Goal: Leave review/rating: Share an evaluation or opinion about a product, service, or content

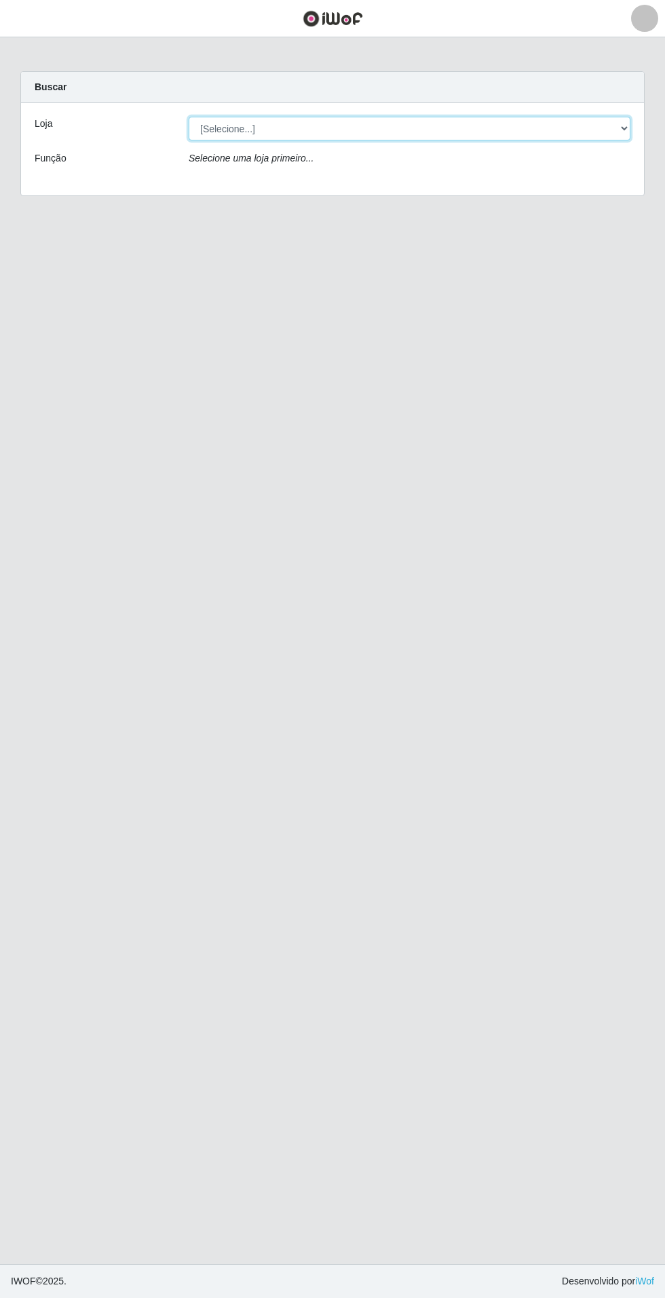
click at [590, 126] on select "[Selecione...] Atacado Vem - Loja 31 [GEOGRAPHIC_DATA]" at bounding box center [410, 129] width 442 height 24
select select "437"
click at [189, 117] on select "[Selecione...] Atacado Vem - Loja 31 [GEOGRAPHIC_DATA]" at bounding box center [410, 129] width 442 height 24
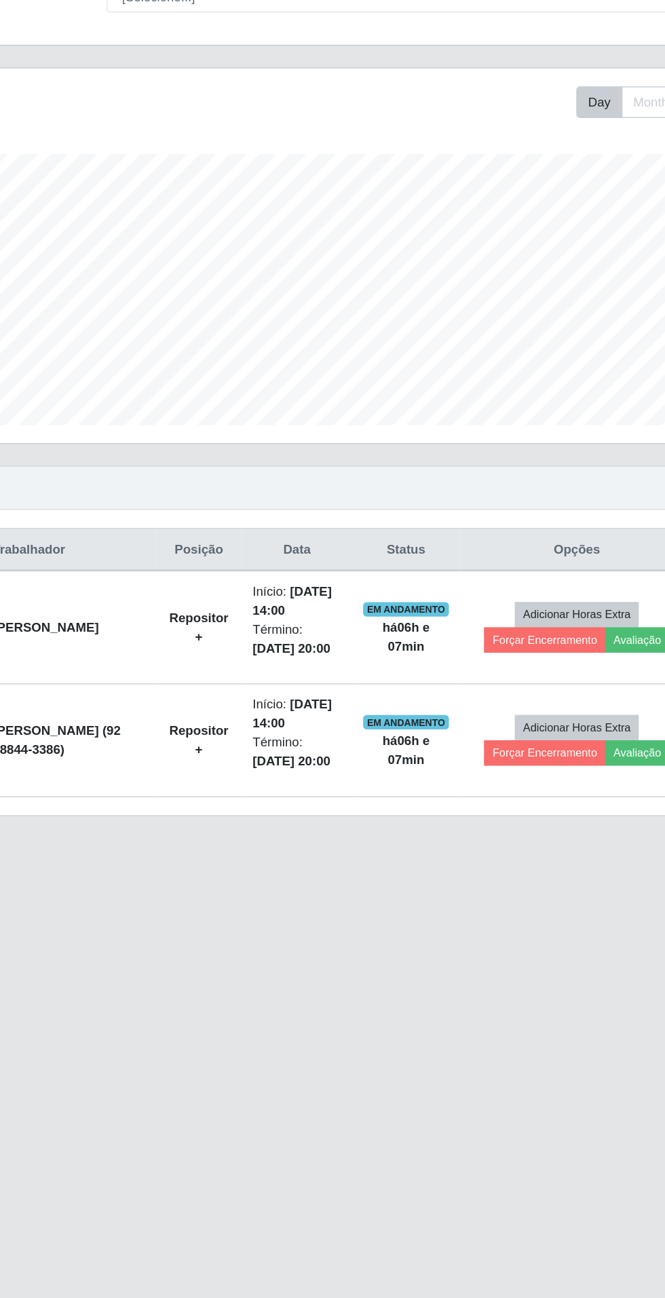
scroll to position [37, 0]
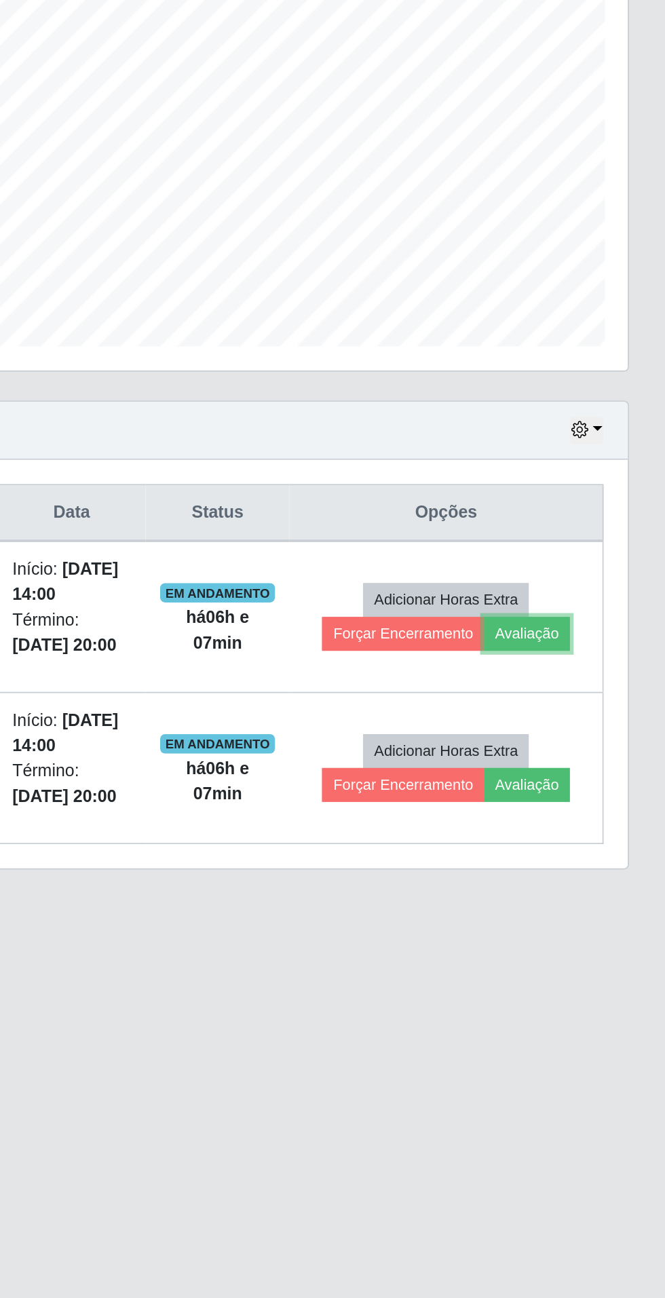
click at [605, 637] on button "Avaliação" at bounding box center [587, 646] width 48 height 19
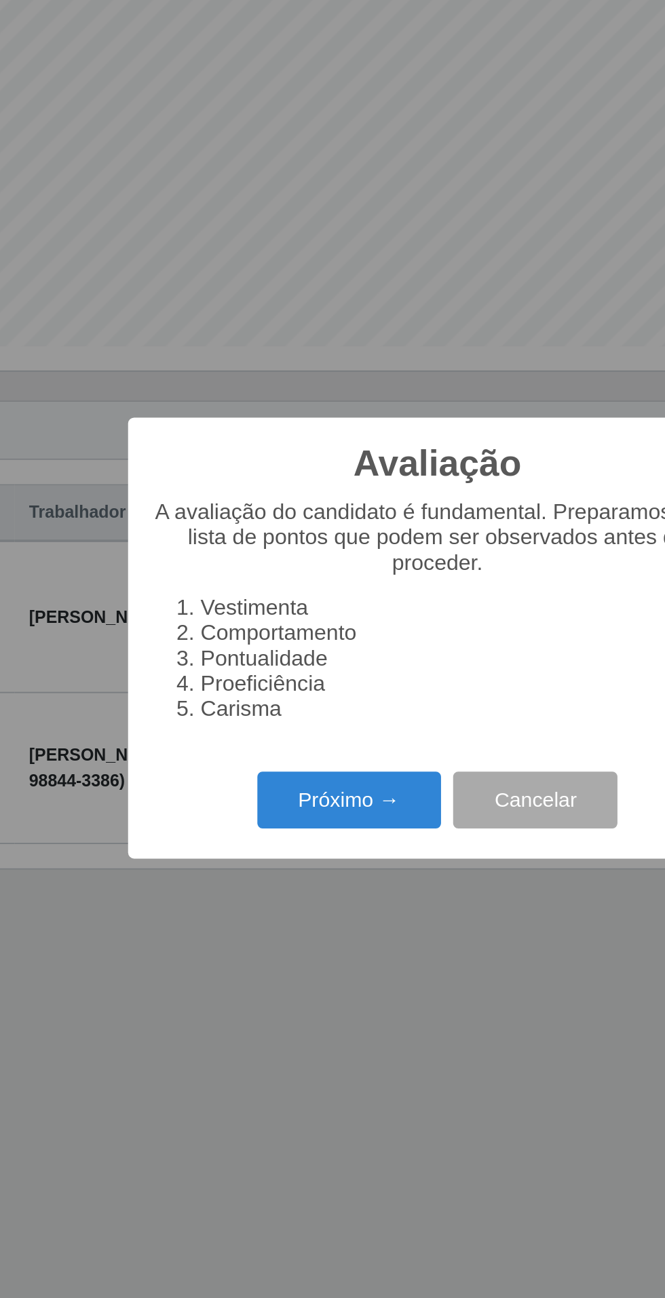
click at [290, 738] on button "Próximo →" at bounding box center [282, 740] width 103 height 32
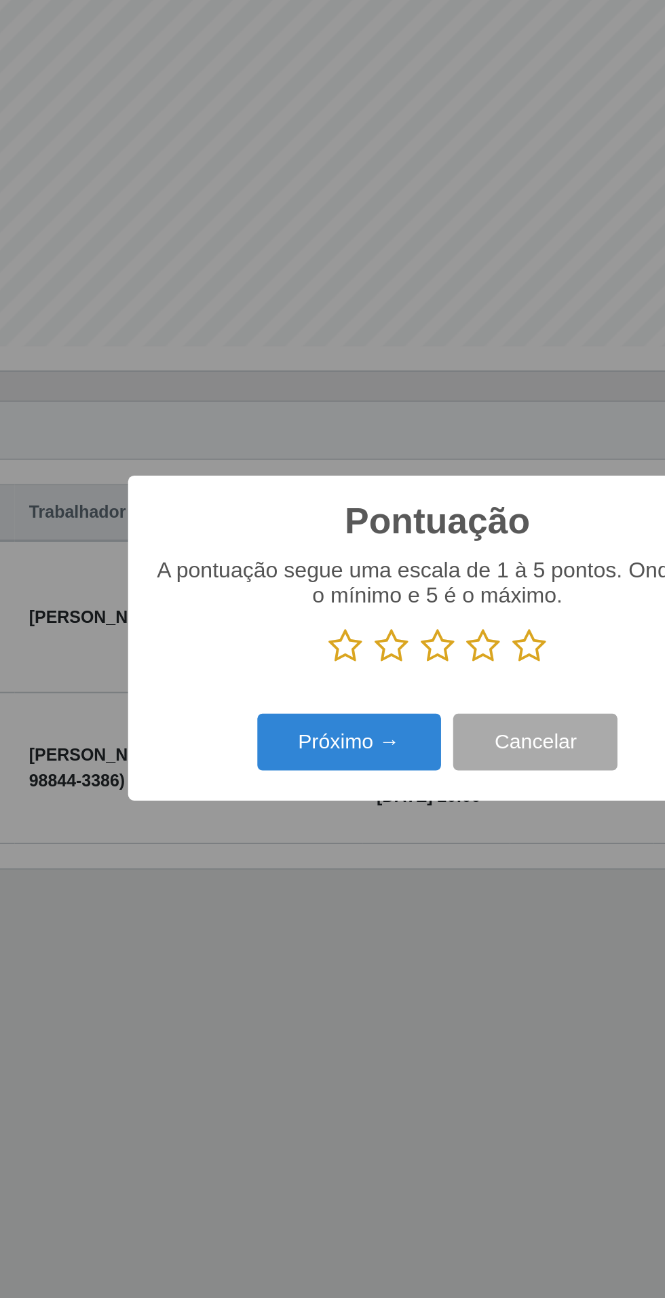
click at [392, 649] on icon at bounding box center [384, 653] width 19 height 20
click at [375, 664] on input "radio" at bounding box center [375, 664] width 0 height 0
click at [267, 705] on button "Próximo →" at bounding box center [282, 708] width 103 height 32
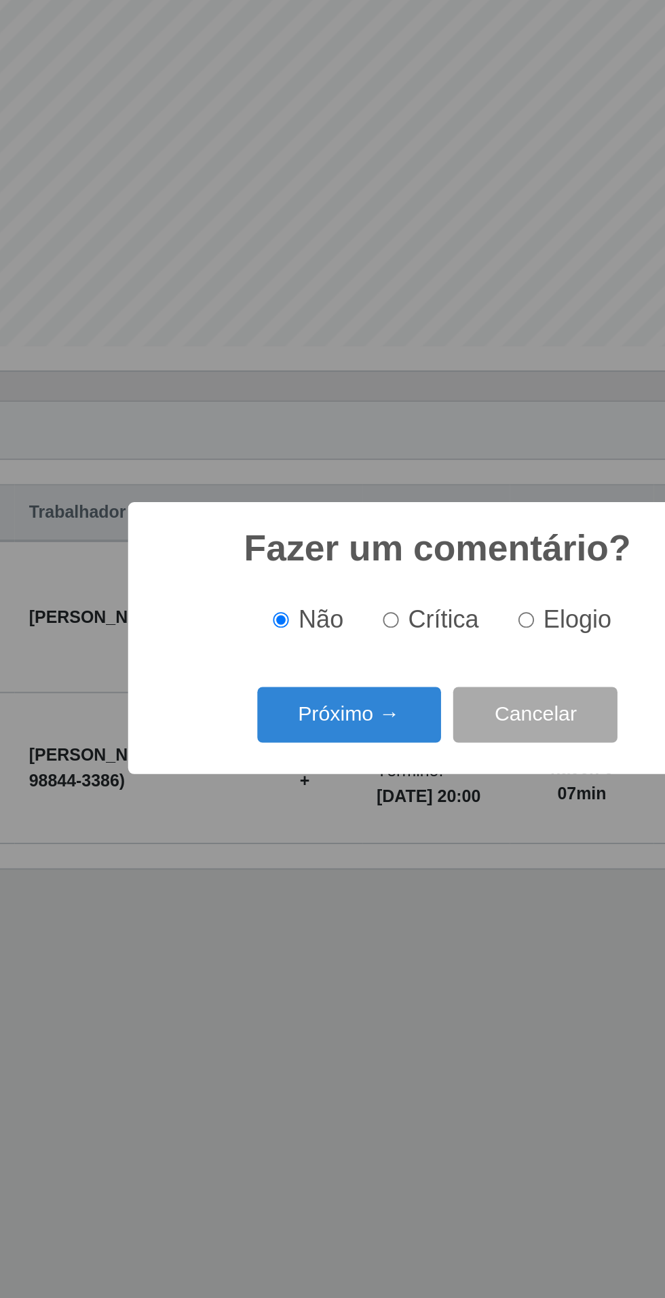
click at [276, 696] on button "Próximo →" at bounding box center [282, 693] width 103 height 32
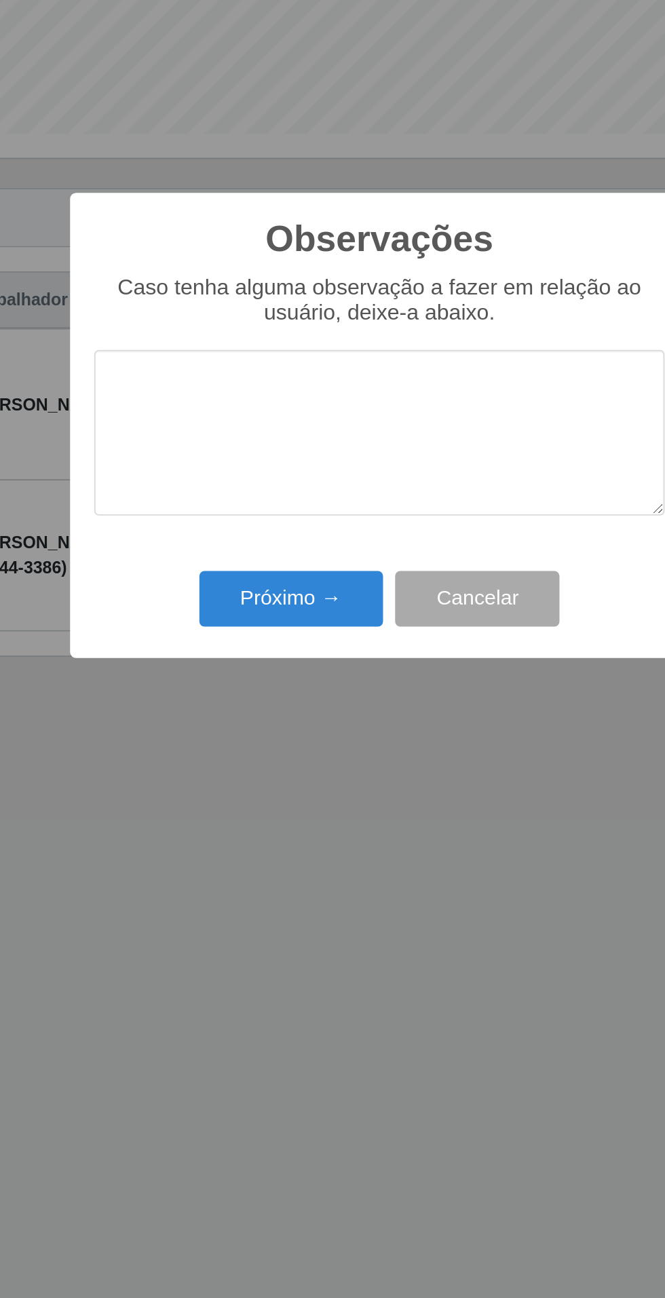
click at [296, 864] on div "Observações × Caso tenha alguma observação a fazer em relação ao usuário, deixe…" at bounding box center [332, 649] width 665 height 1298
click at [256, 738] on button "Próximo →" at bounding box center [282, 747] width 103 height 32
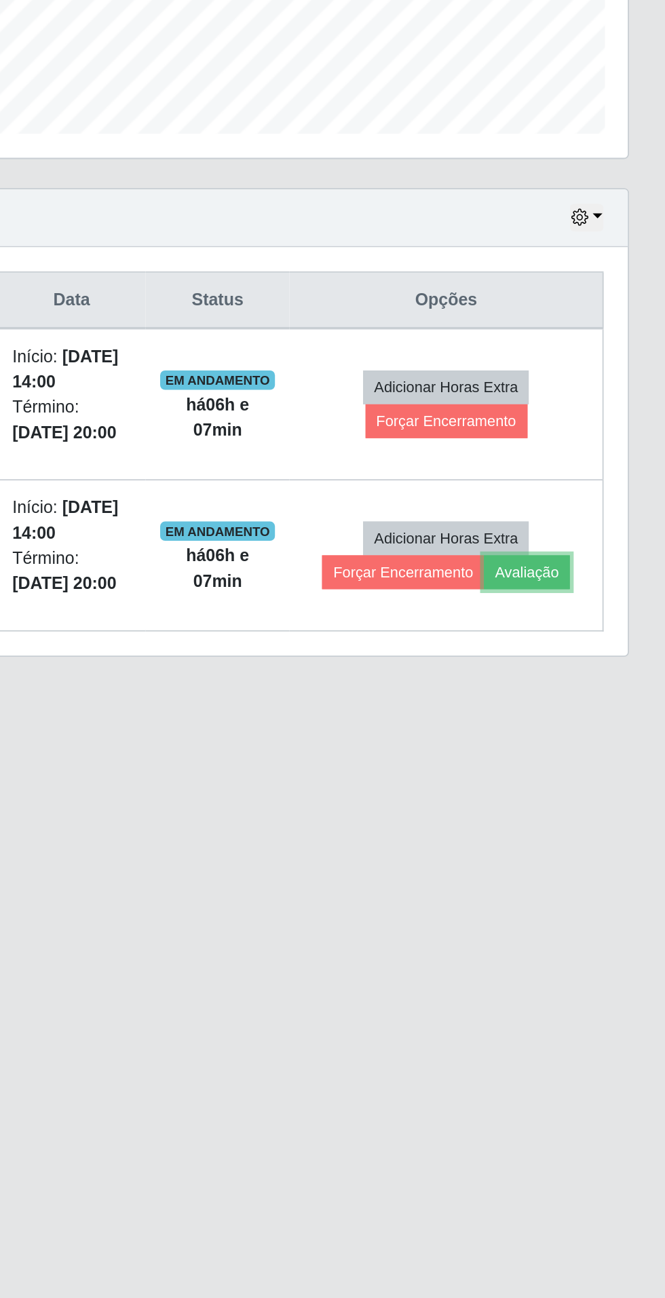
click at [598, 722] on button "Avaliação" at bounding box center [587, 731] width 48 height 19
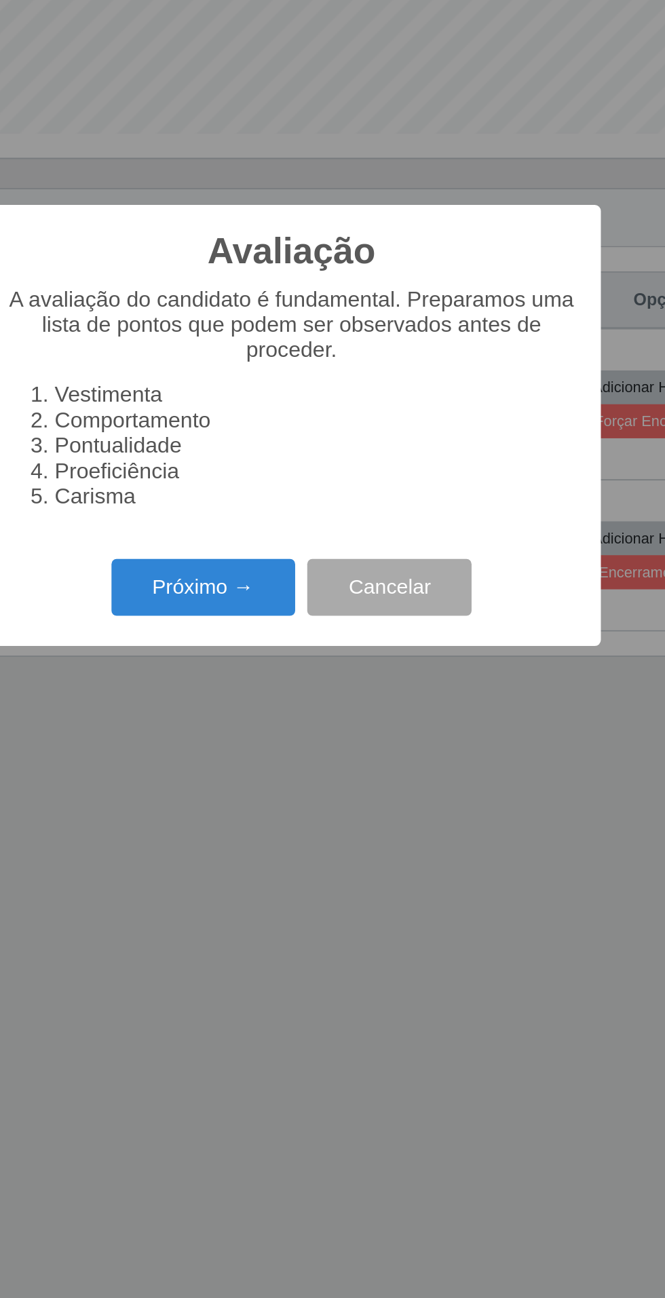
click at [277, 738] on button "Próximo →" at bounding box center [282, 740] width 103 height 32
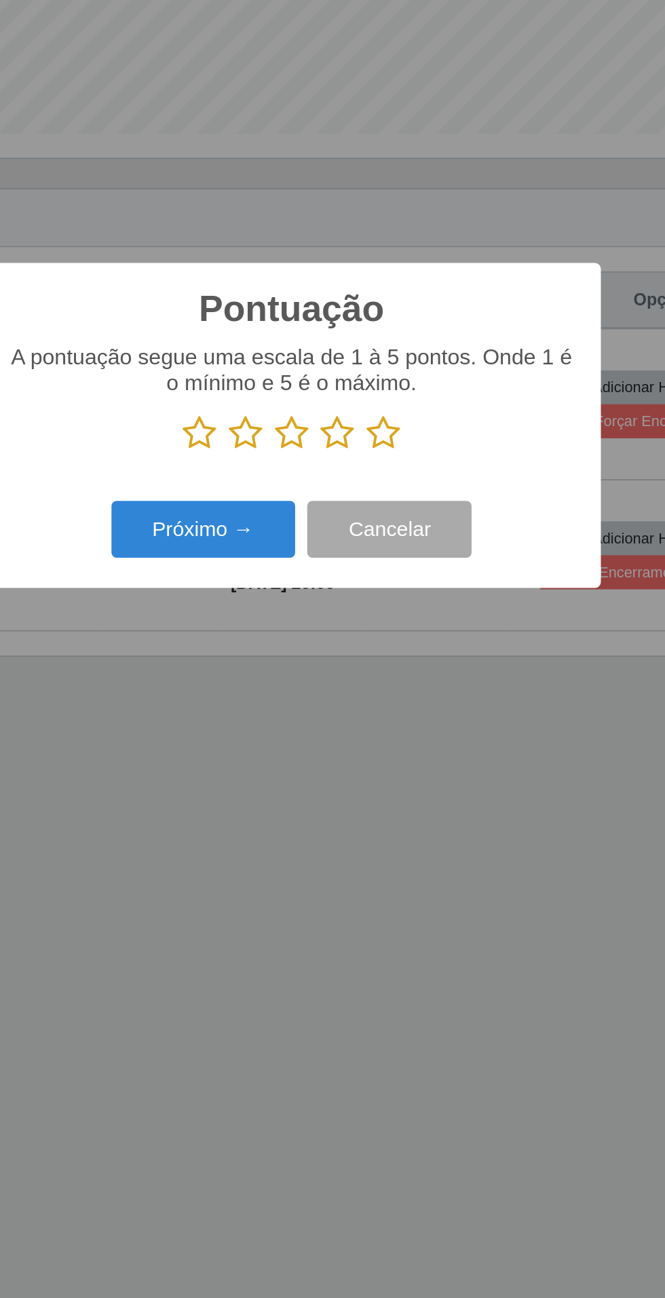
click at [388, 652] on icon at bounding box center [384, 653] width 19 height 20
click at [375, 664] on input "radio" at bounding box center [375, 664] width 0 height 0
click at [261, 707] on button "Próximo →" at bounding box center [282, 708] width 103 height 32
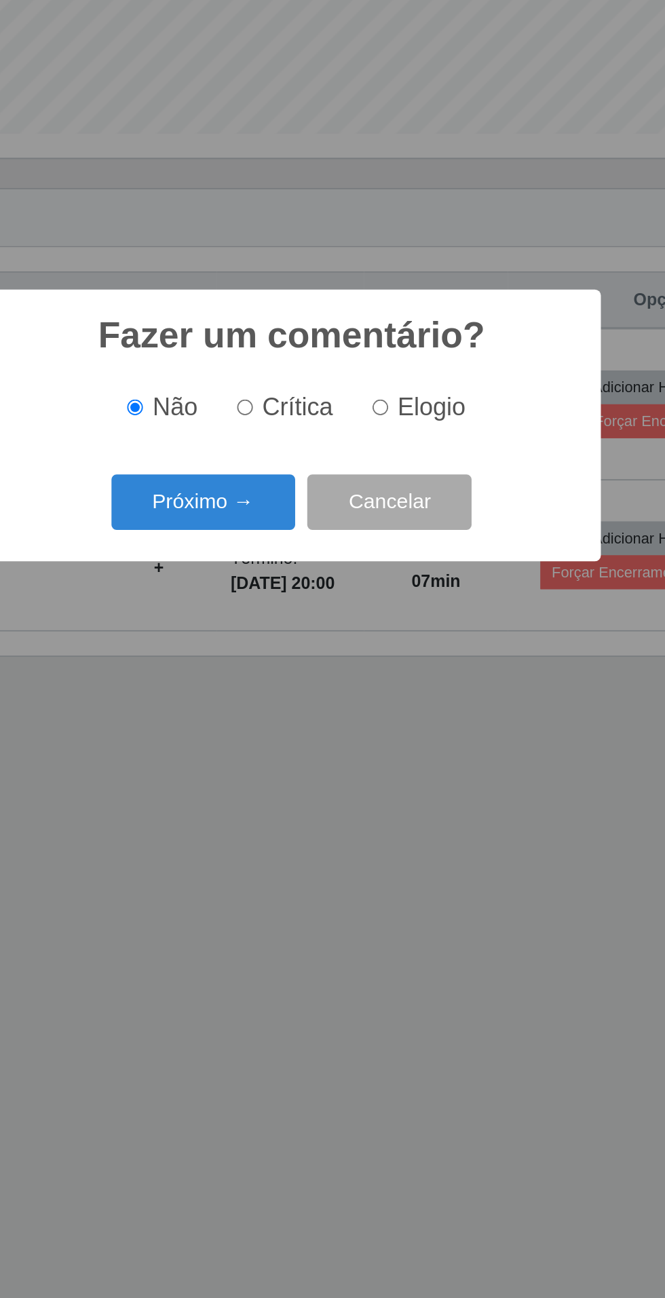
click at [269, 689] on button "Próximo →" at bounding box center [282, 693] width 103 height 32
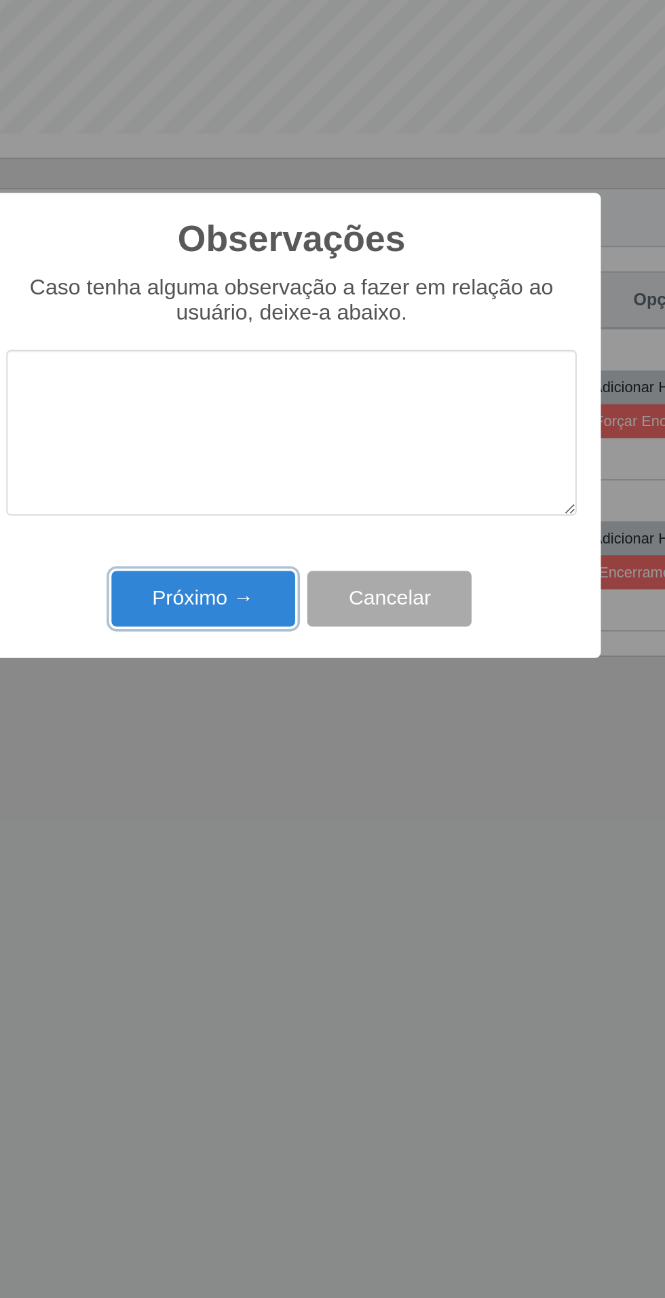
click at [269, 762] on button "Próximo →" at bounding box center [282, 747] width 103 height 32
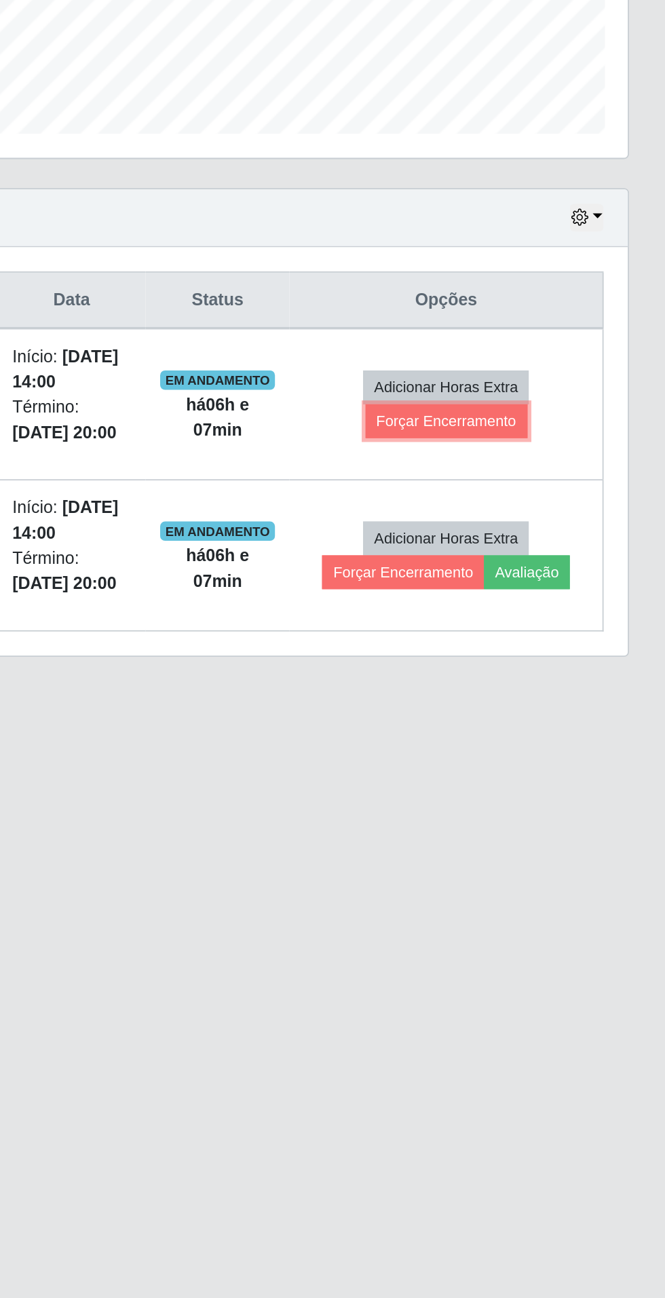
click at [542, 637] on button "Forçar Encerramento" at bounding box center [542, 646] width 91 height 19
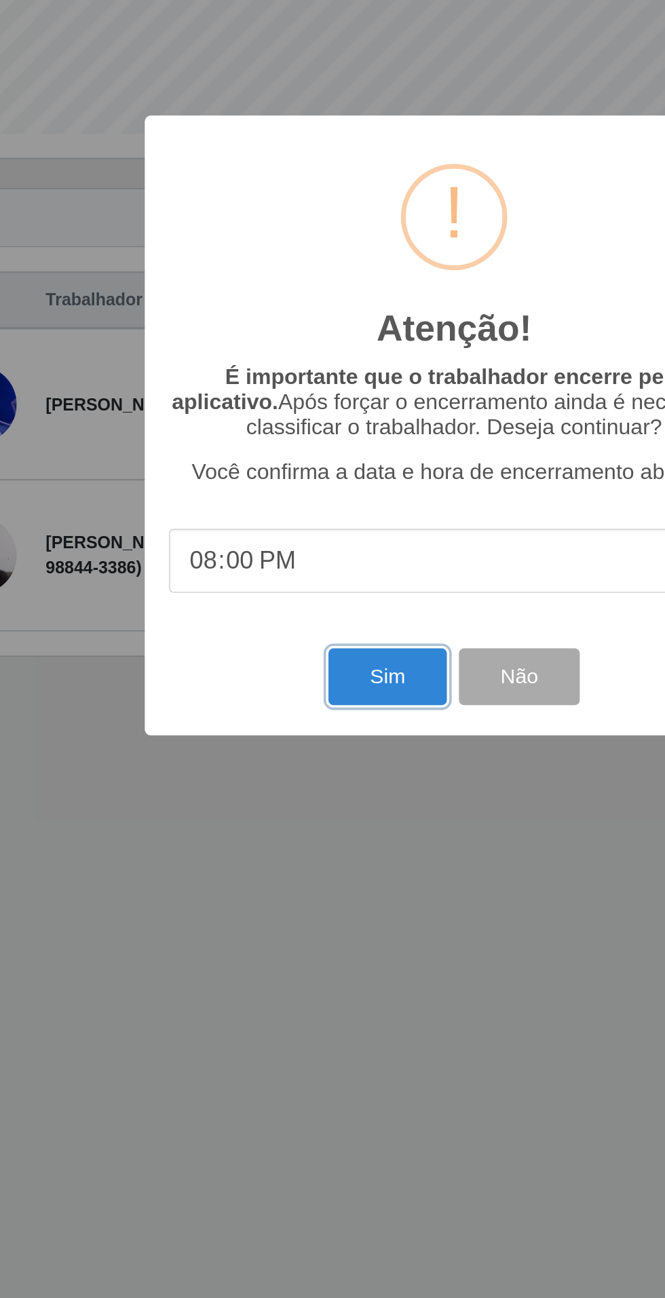
click at [288, 791] on button "Sim" at bounding box center [295, 790] width 66 height 32
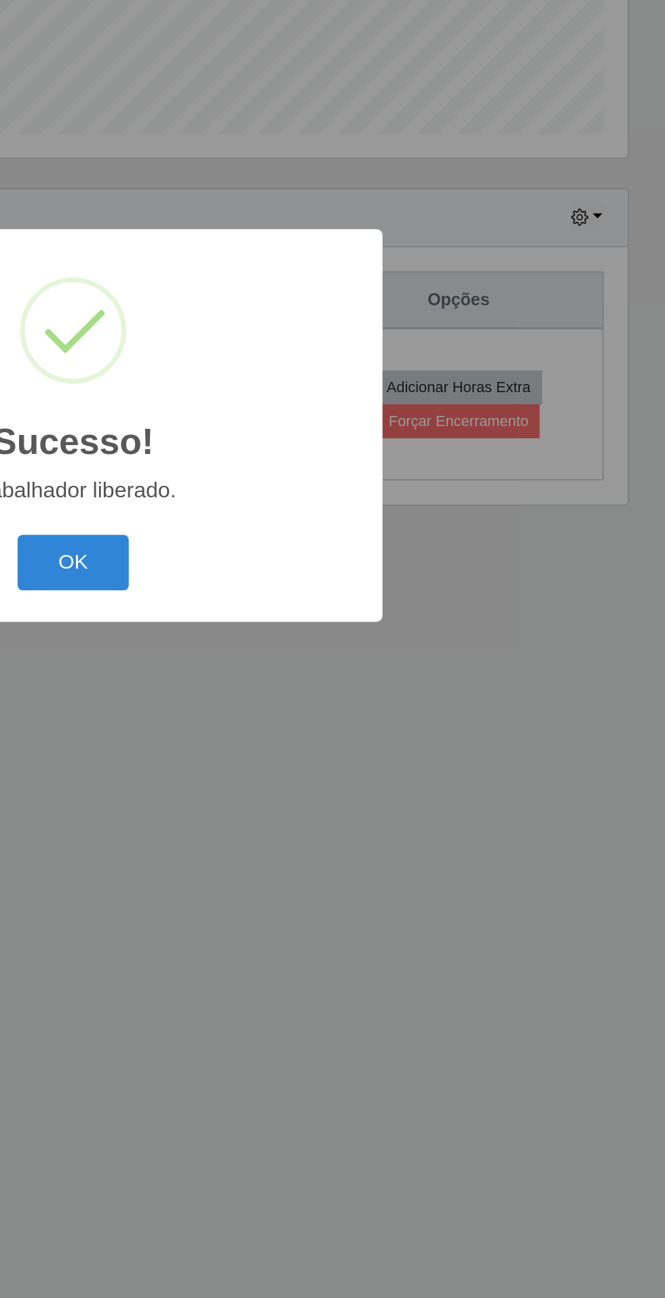
click at [341, 726] on button "OK" at bounding box center [332, 727] width 63 height 32
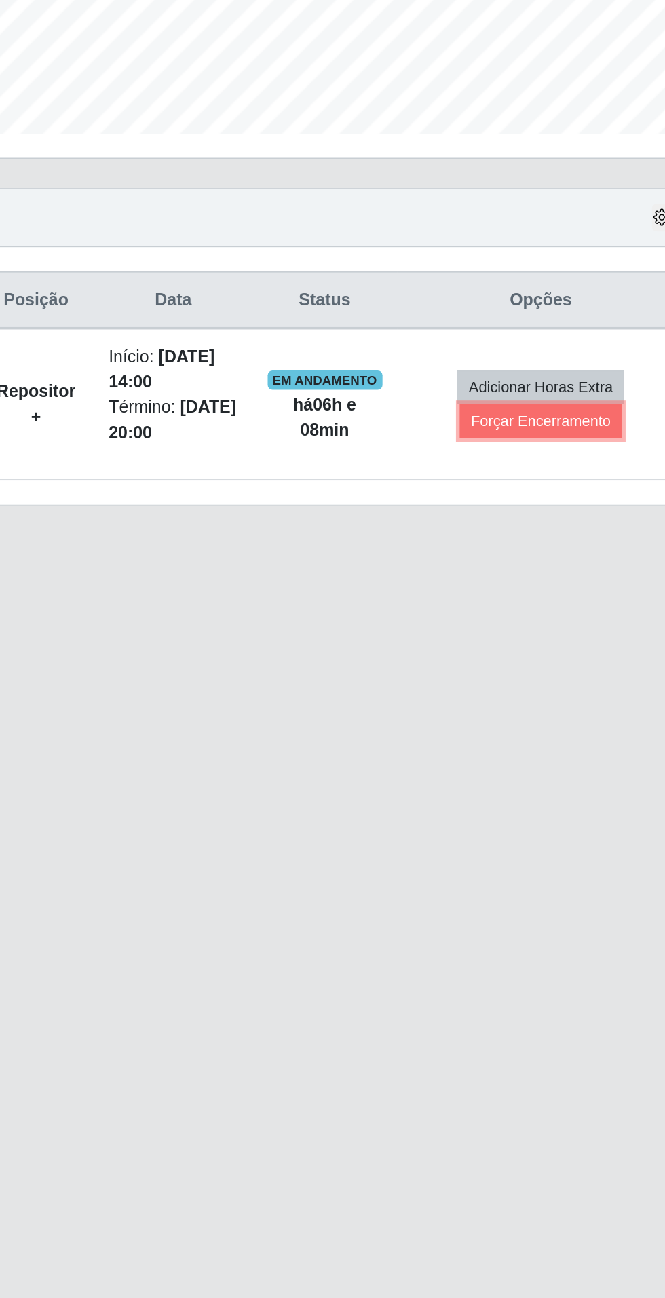
click at [544, 637] on button "Forçar Encerramento" at bounding box center [549, 646] width 91 height 19
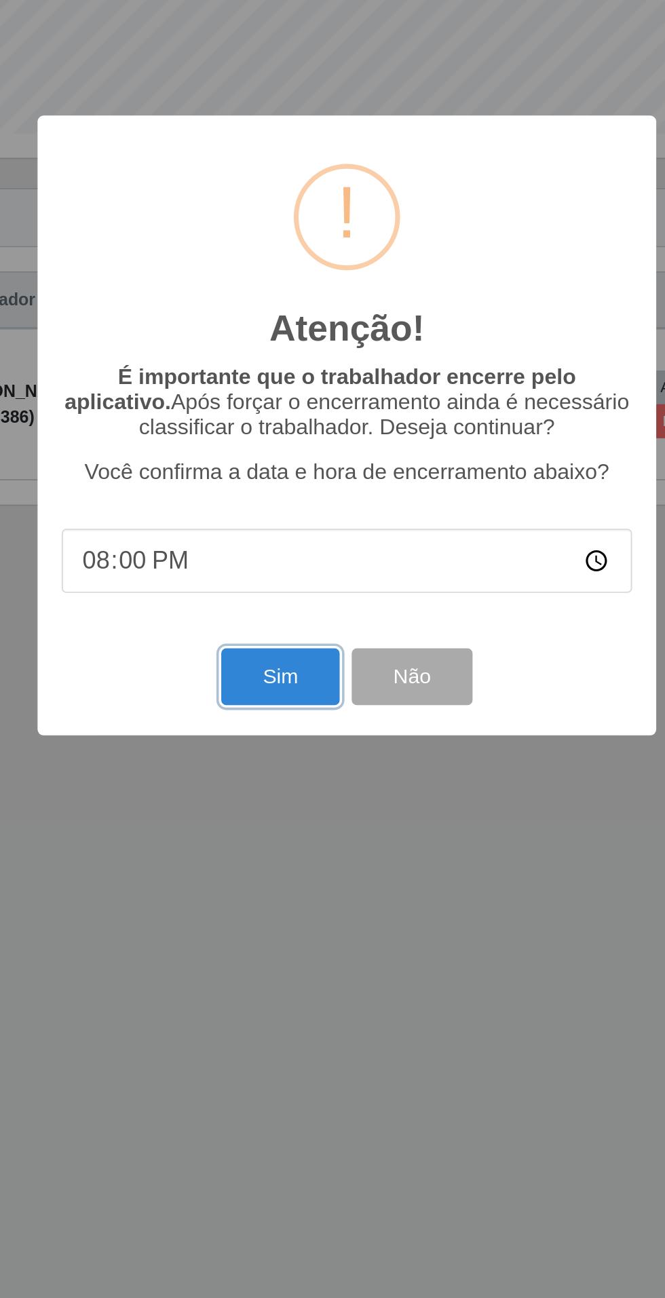
click at [286, 784] on button "Sim" at bounding box center [295, 790] width 66 height 32
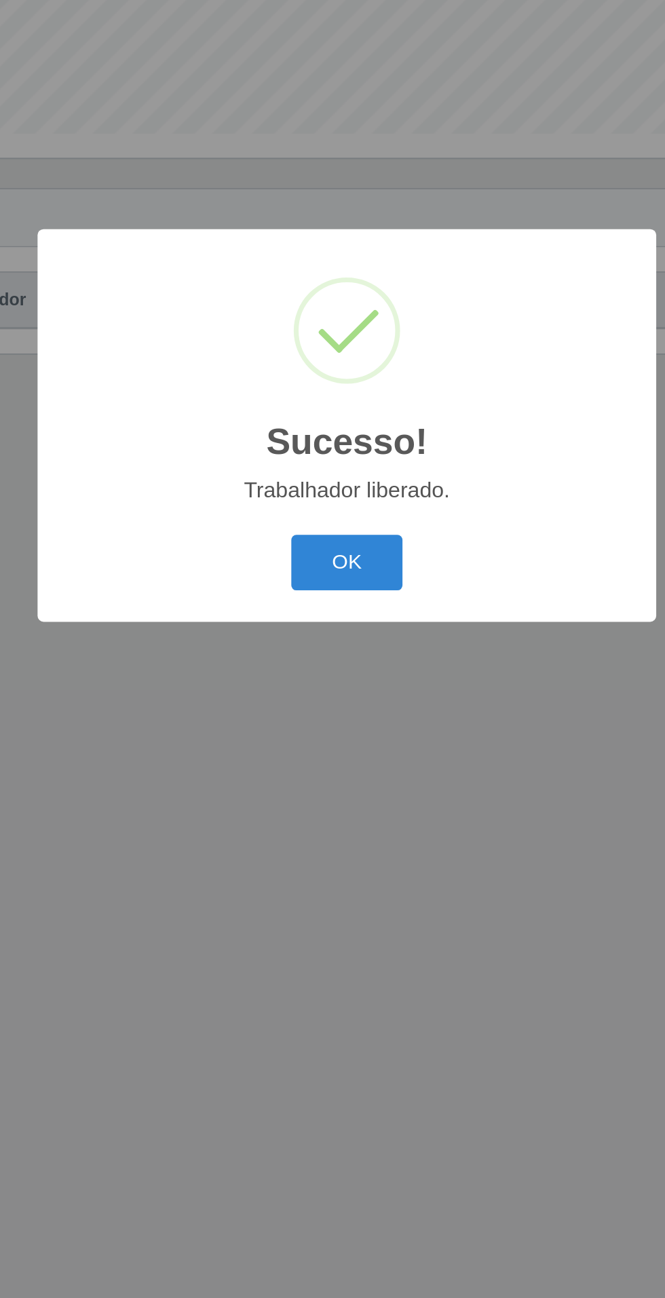
click at [340, 720] on button "OK" at bounding box center [332, 727] width 63 height 32
